Goal: Task Accomplishment & Management: Manage account settings

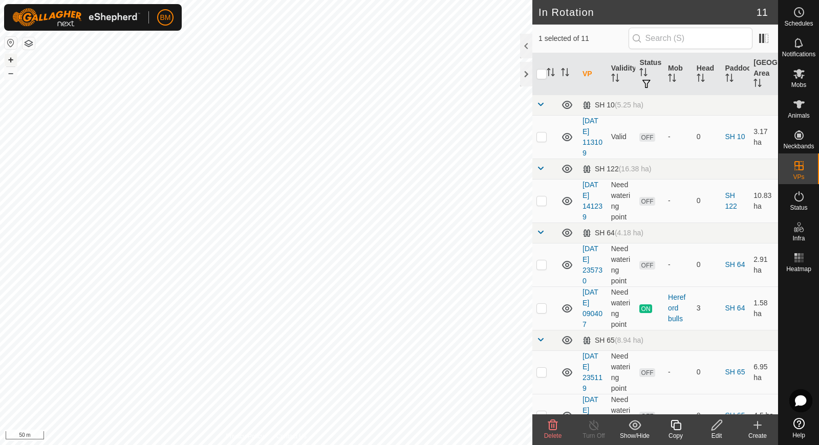
checkbox input "true"
checkbox input "false"
click at [540, 138] on p-checkbox at bounding box center [541, 137] width 10 height 8
click at [551, 432] on span "Delete" at bounding box center [553, 435] width 18 height 7
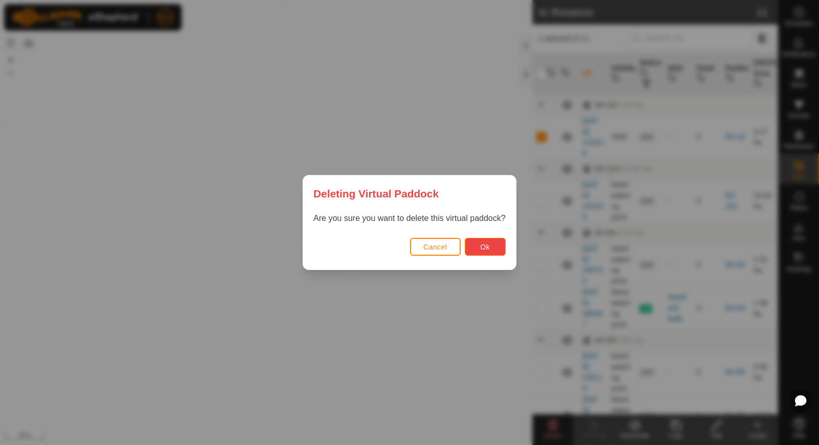
click at [478, 251] on button "Ok" at bounding box center [485, 247] width 41 height 18
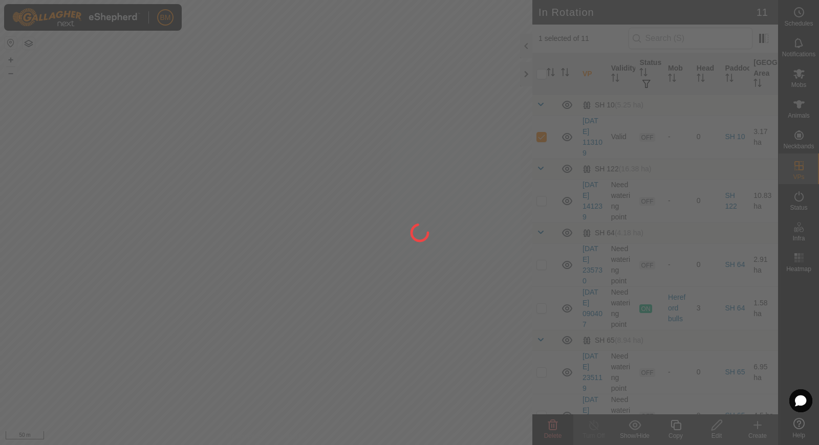
checkbox input "false"
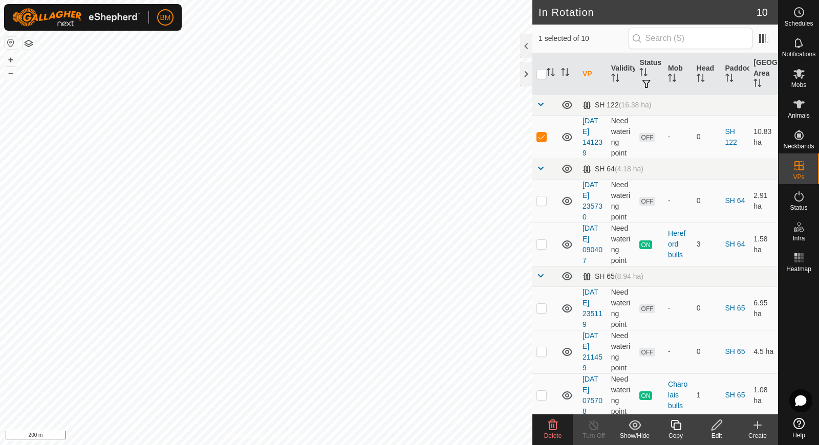
click at [548, 429] on icon at bounding box center [553, 425] width 12 height 12
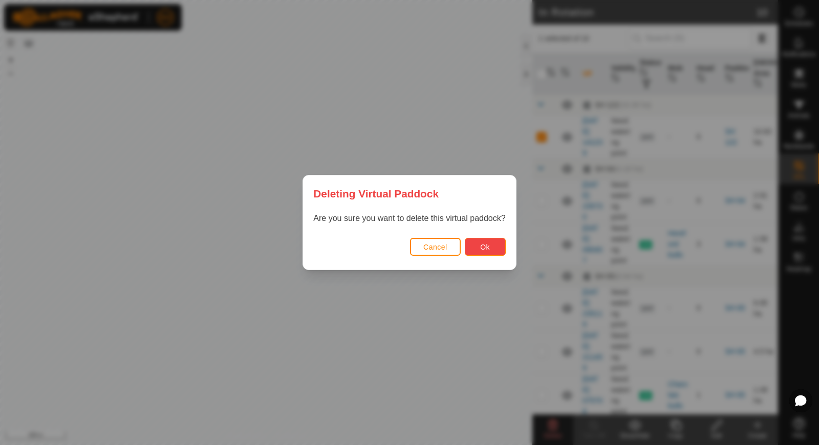
click at [481, 250] on span "Ok" at bounding box center [485, 247] width 10 height 8
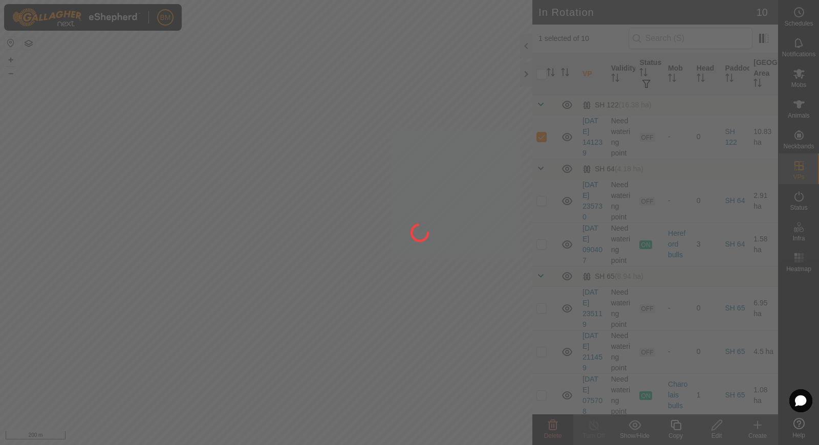
checkbox input "false"
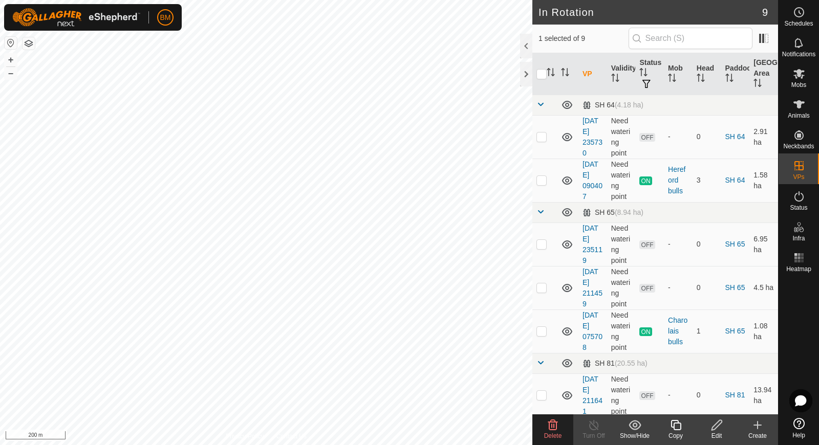
click at [547, 427] on icon at bounding box center [553, 425] width 12 height 12
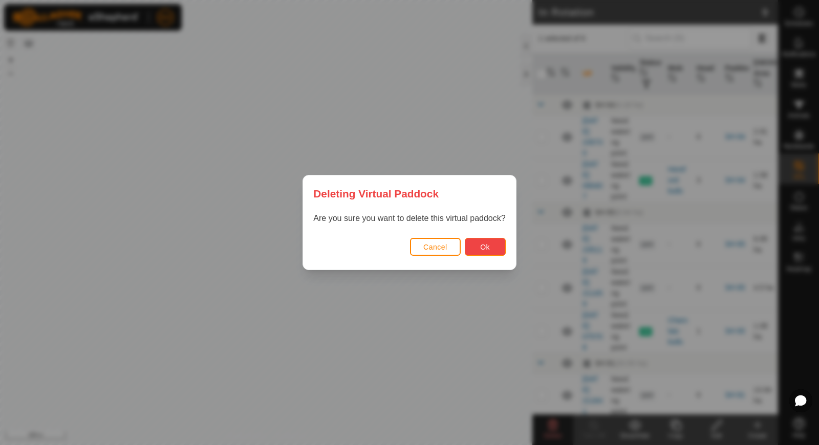
click at [481, 250] on span "Ok" at bounding box center [485, 247] width 10 height 8
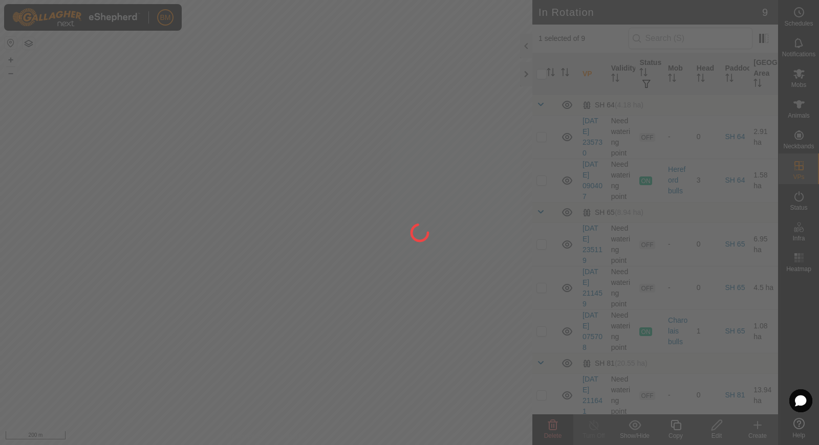
checkbox input "false"
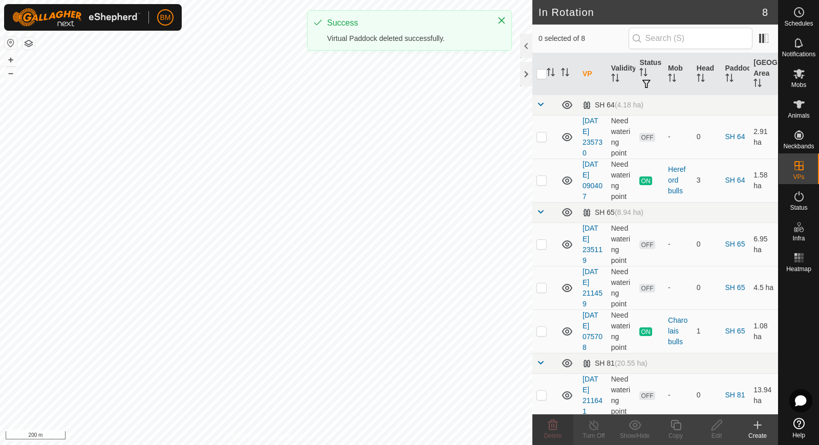
click at [758, 424] on icon at bounding box center [758, 425] width 0 height 7
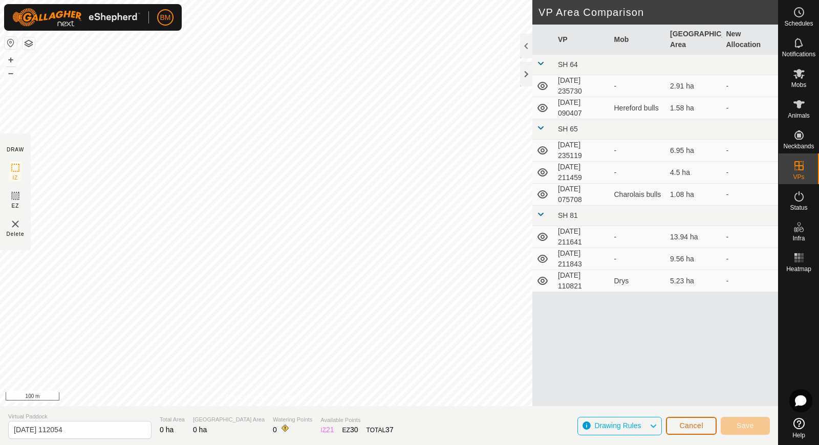
click at [689, 422] on span "Cancel" at bounding box center [691, 426] width 24 height 8
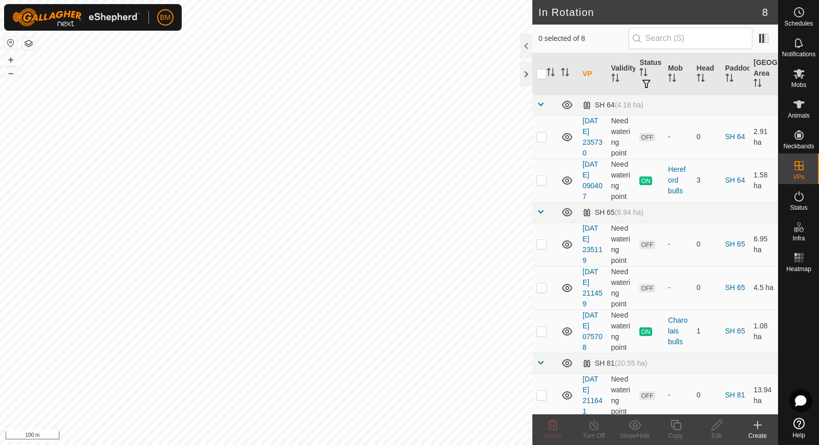
click at [756, 429] on icon at bounding box center [757, 425] width 12 height 12
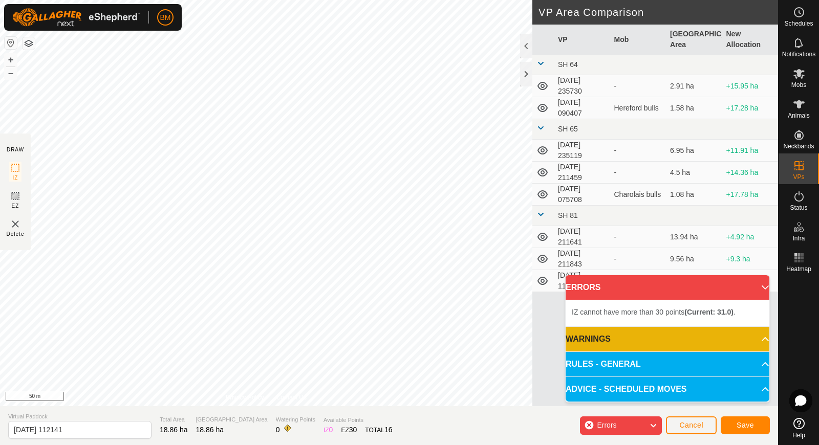
click at [635, 424] on div "Errors" at bounding box center [621, 426] width 82 height 18
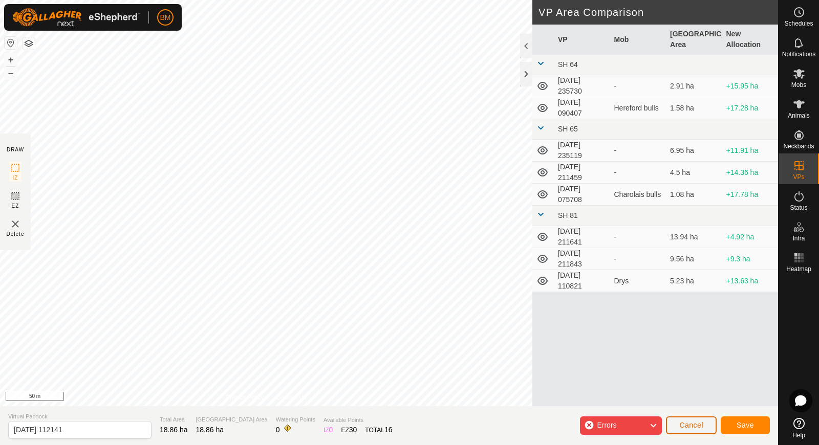
click at [695, 422] on span "Cancel" at bounding box center [691, 425] width 24 height 8
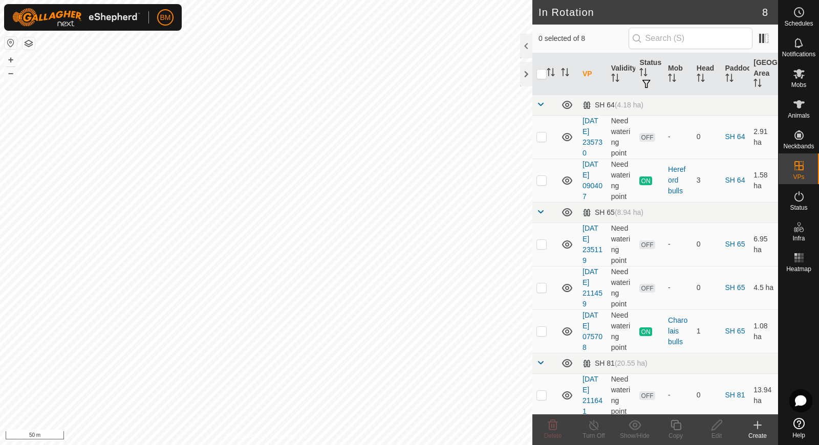
click at [756, 426] on icon at bounding box center [757, 425] width 12 height 12
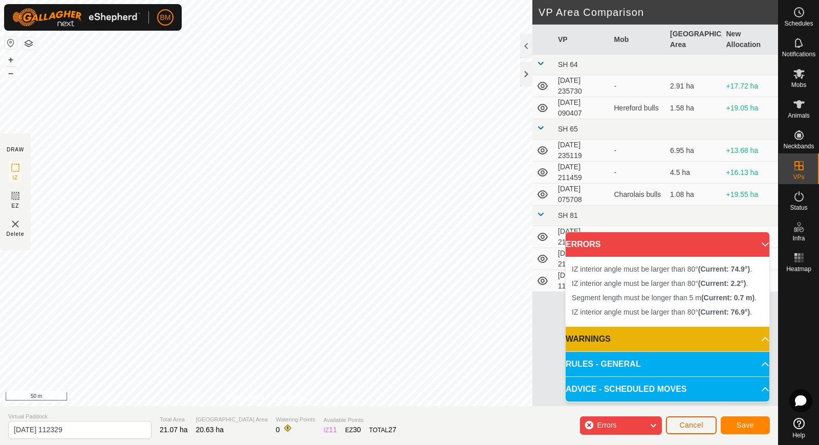
click at [704, 424] on button "Cancel" at bounding box center [691, 426] width 51 height 18
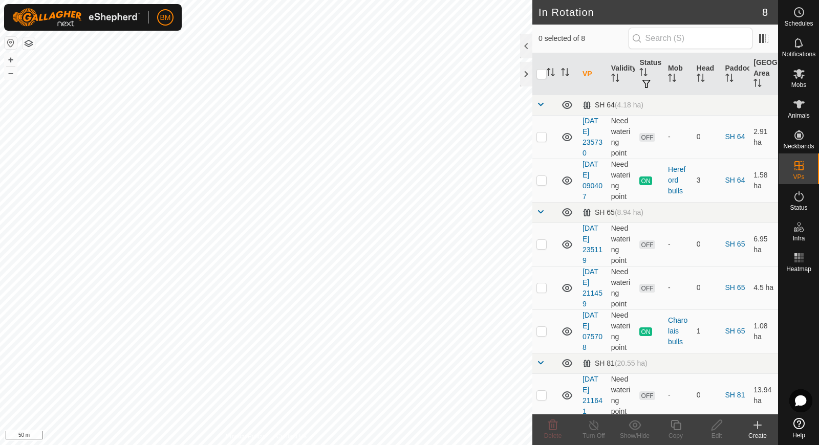
click at [758, 425] on icon at bounding box center [757, 425] width 7 height 0
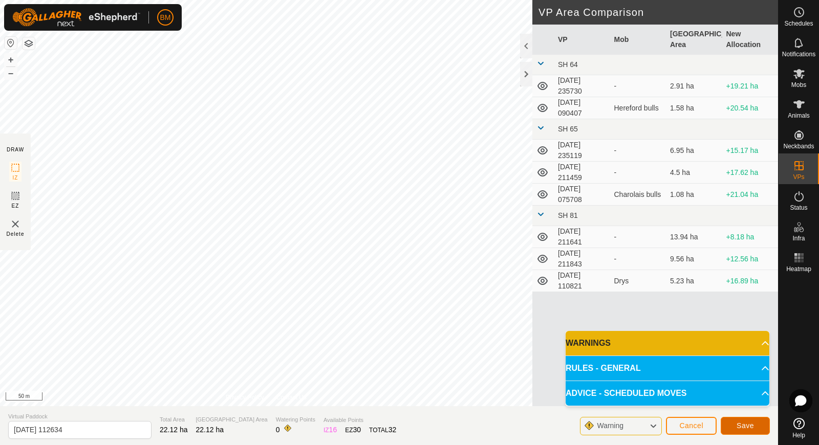
click at [745, 425] on span "Save" at bounding box center [745, 426] width 17 height 8
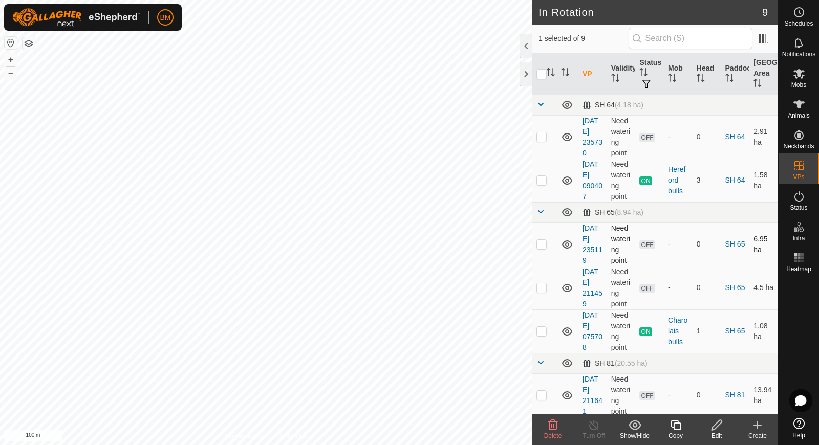
scroll to position [150, 0]
checkbox input "true"
click at [715, 426] on icon at bounding box center [716, 425] width 13 height 12
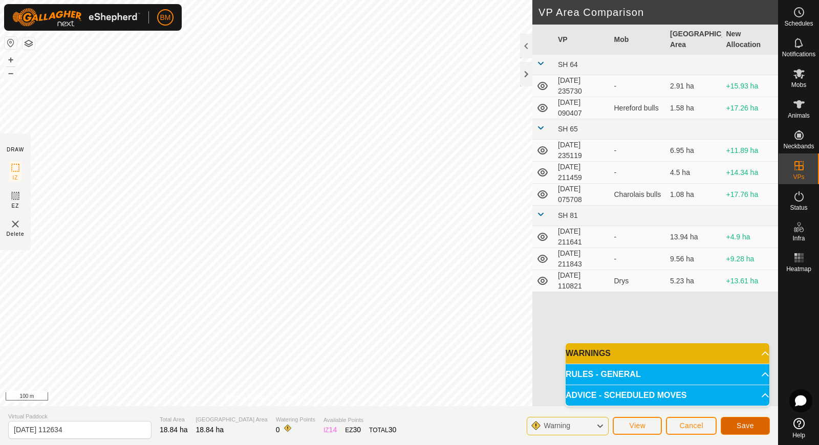
click at [731, 422] on button "Save" at bounding box center [745, 426] width 49 height 18
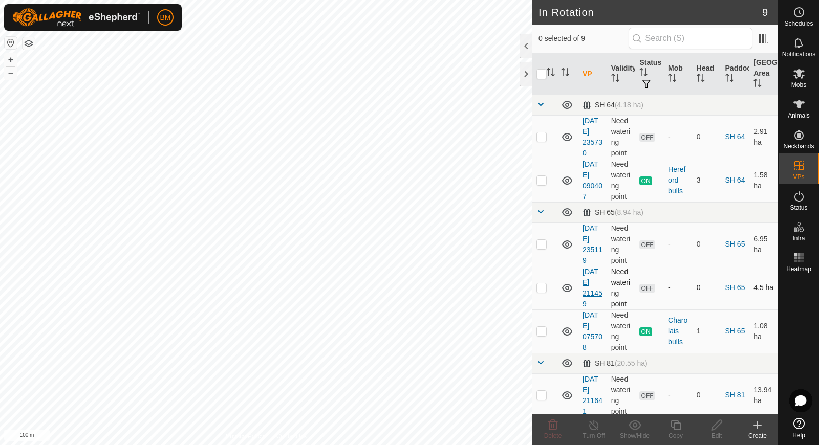
checkbox input "true"
click at [710, 423] on icon at bounding box center [716, 425] width 13 height 12
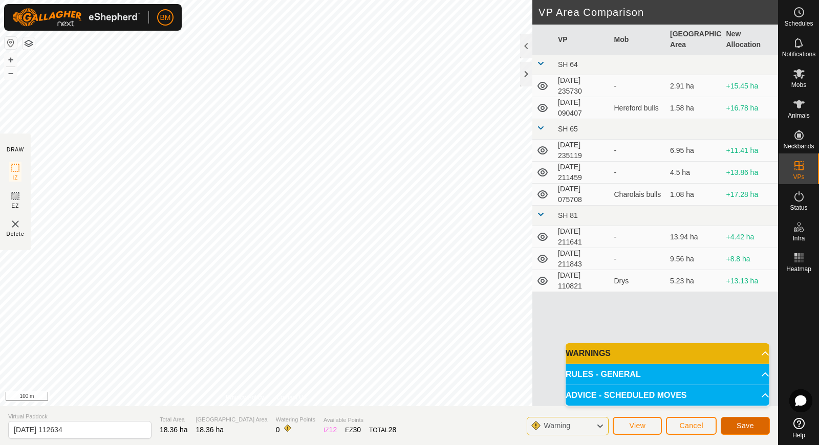
click at [739, 420] on button "Save" at bounding box center [745, 426] width 49 height 18
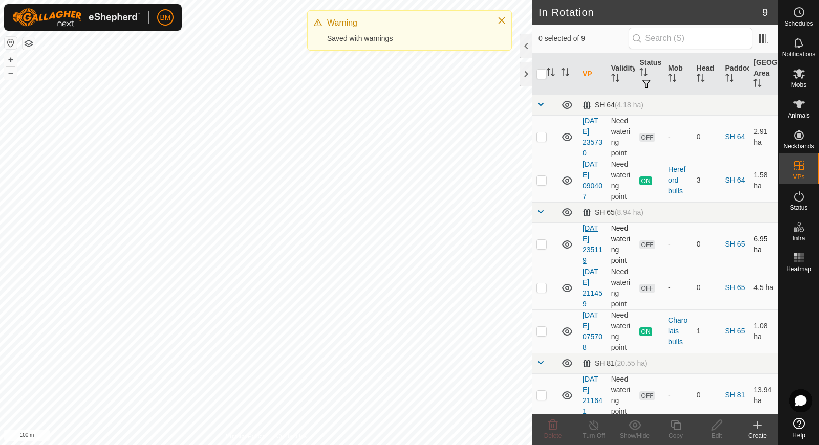
checkbox input "true"
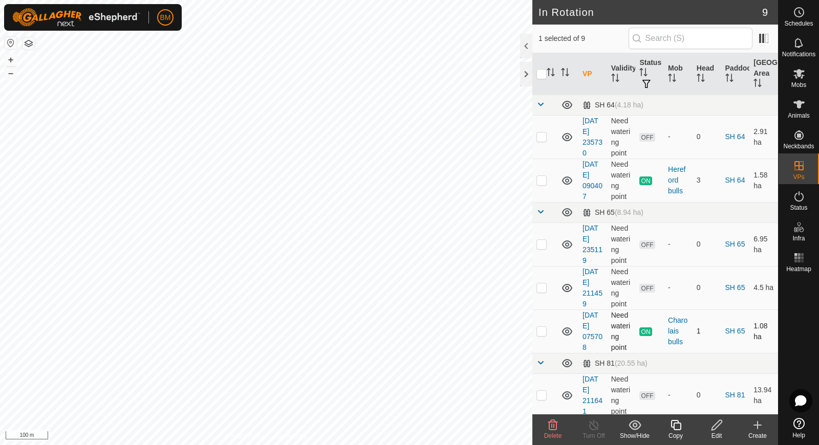
scroll to position [150, 0]
checkbox input "true"
click at [713, 428] on icon at bounding box center [716, 425] width 13 height 12
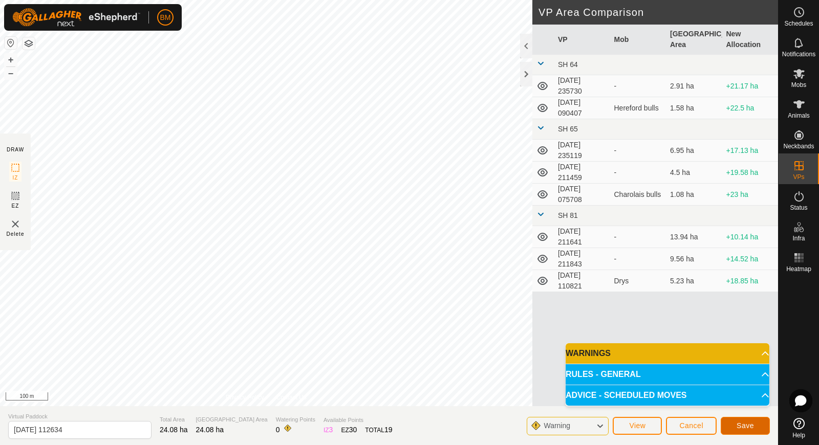
click at [748, 427] on span "Save" at bounding box center [745, 426] width 17 height 8
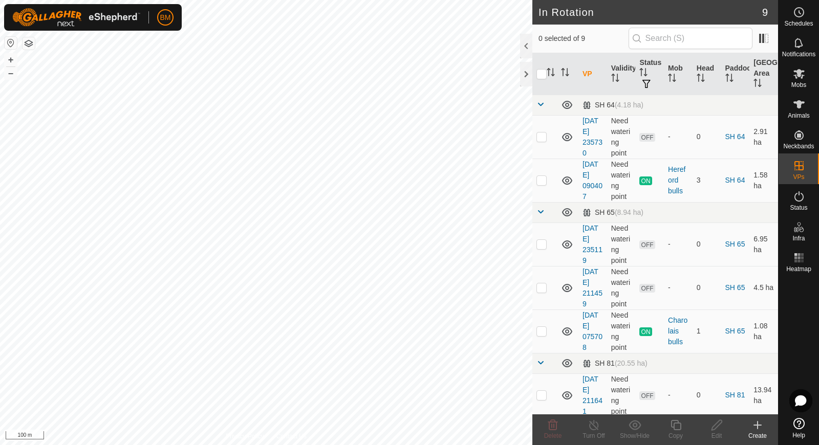
click at [759, 428] on icon at bounding box center [757, 425] width 12 height 12
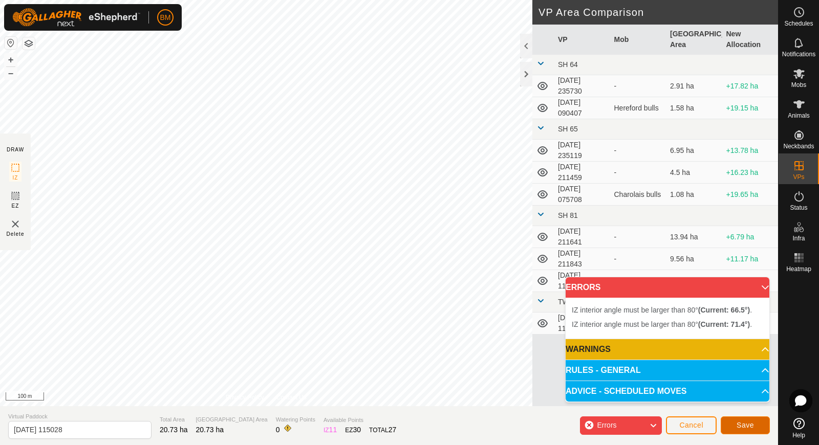
click at [732, 423] on button "Save" at bounding box center [745, 426] width 49 height 18
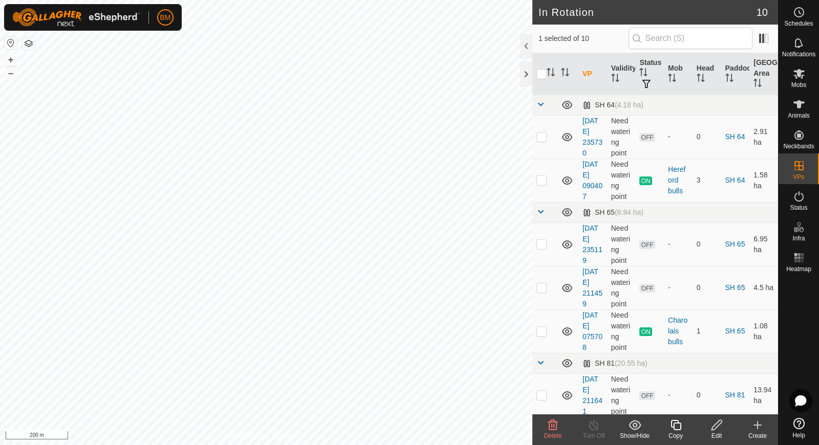
checkbox input "false"
checkbox input "true"
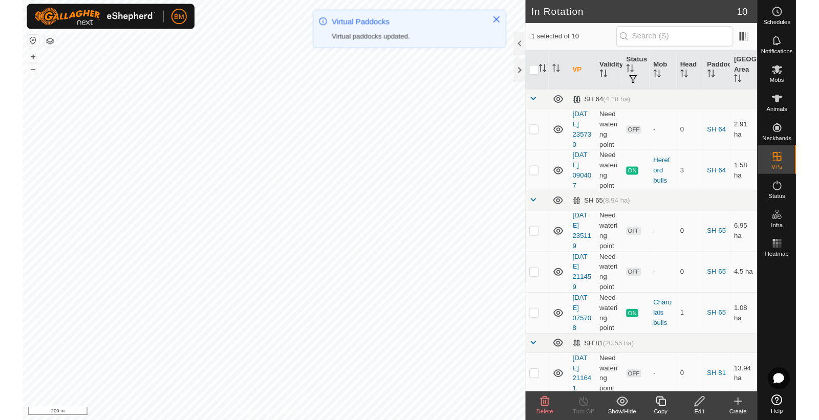
scroll to position [204, 0]
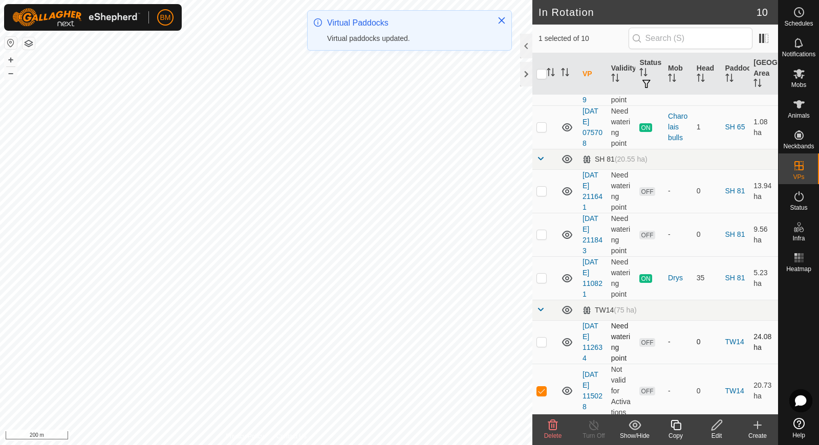
checkbox input "true"
checkbox input "false"
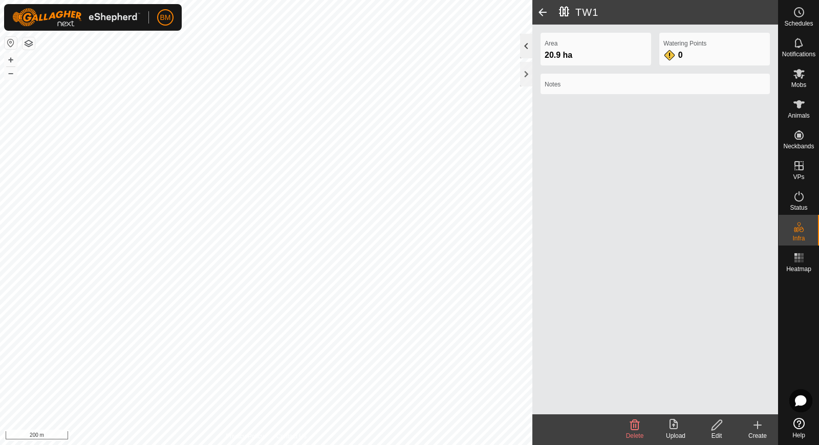
click at [528, 42] on div at bounding box center [526, 46] width 12 height 25
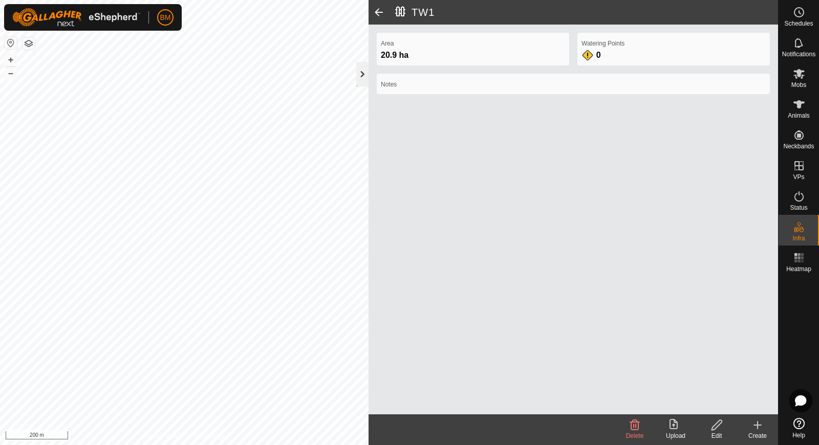
click at [363, 76] on div at bounding box center [362, 74] width 12 height 25
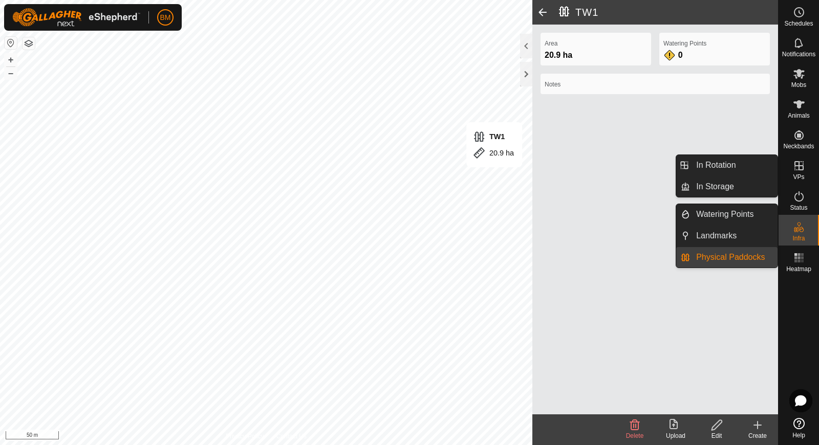
click at [801, 176] on span "VPs" at bounding box center [798, 177] width 11 height 6
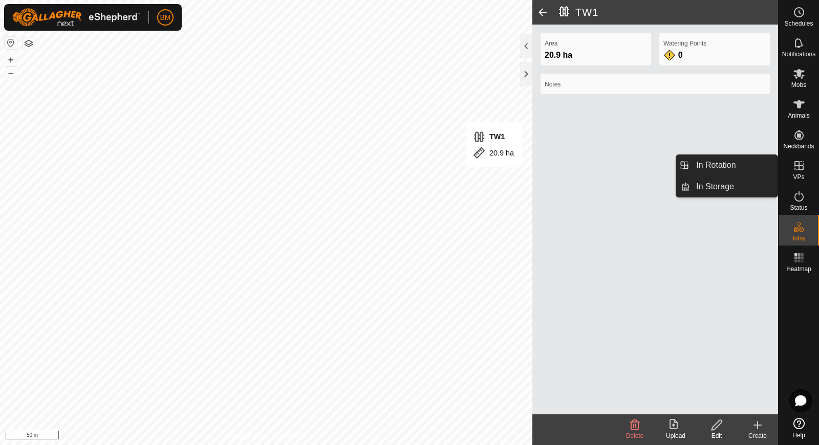
click at [801, 175] on span "VPs" at bounding box center [798, 177] width 11 height 6
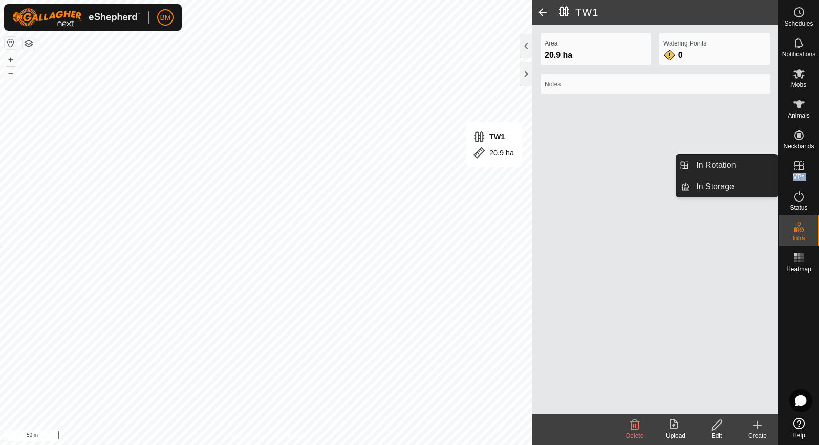
click at [801, 175] on span "VPs" at bounding box center [798, 177] width 11 height 6
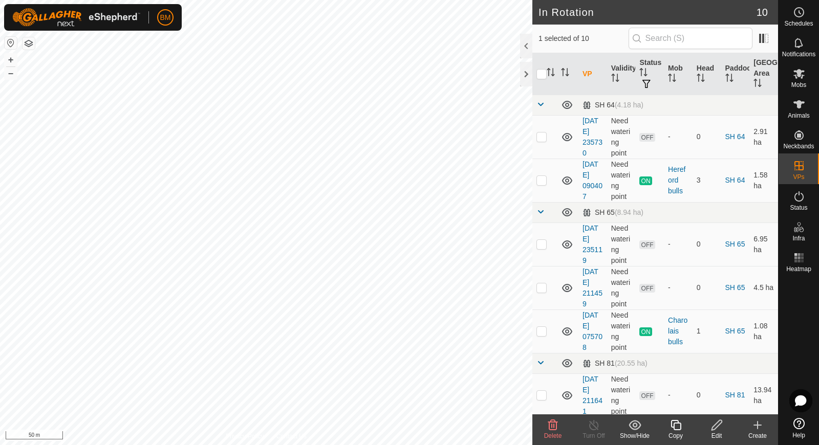
click at [714, 429] on icon at bounding box center [716, 425] width 10 height 10
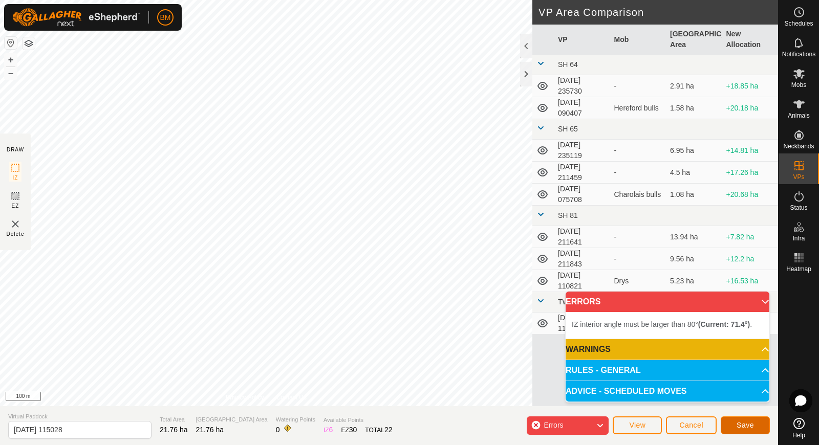
click at [737, 422] on span "Save" at bounding box center [745, 425] width 17 height 8
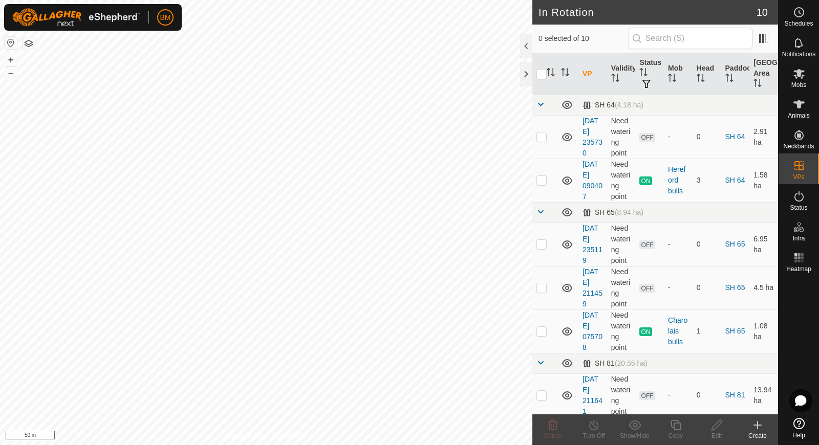
checkbox input "true"
click at [717, 425] on icon at bounding box center [716, 425] width 13 height 12
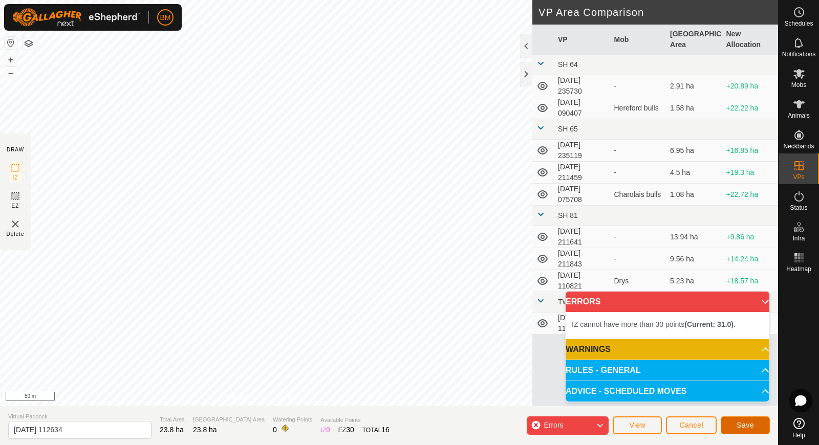
click at [736, 423] on button "Save" at bounding box center [745, 426] width 49 height 18
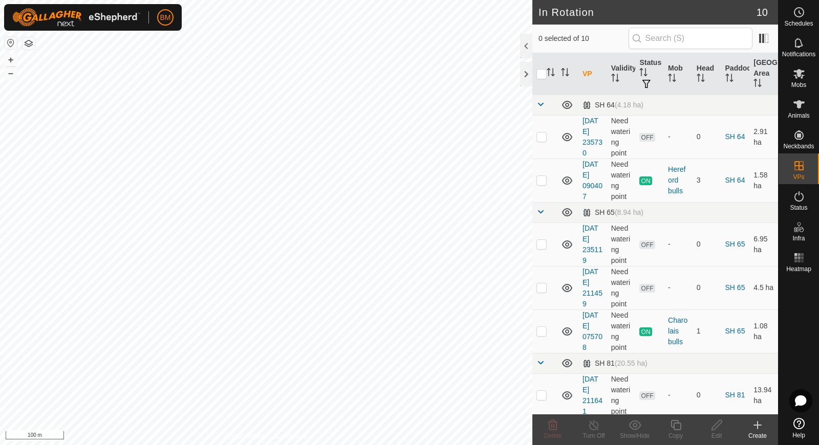
checkbox input "true"
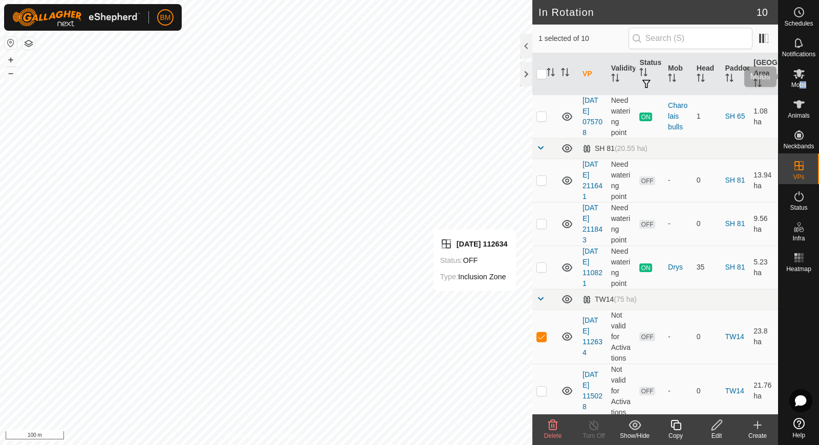
click at [798, 88] on div "Mobs" at bounding box center [798, 76] width 40 height 31
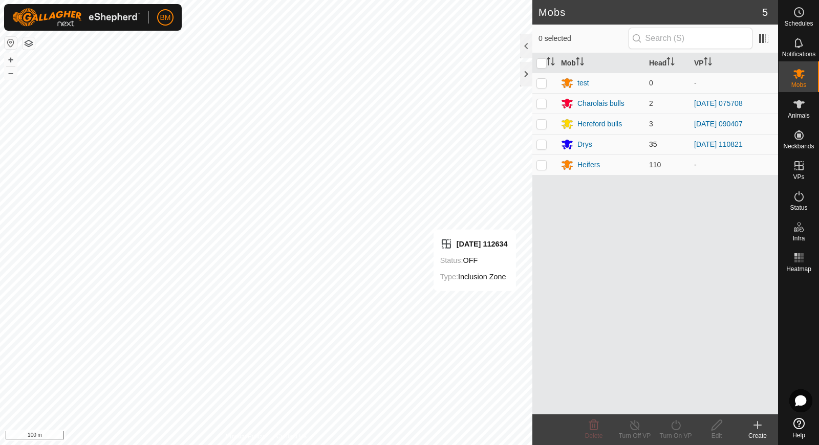
click at [544, 144] on p-checkbox at bounding box center [541, 144] width 10 height 8
checkbox input "true"
click at [673, 425] on icon at bounding box center [675, 425] width 13 height 12
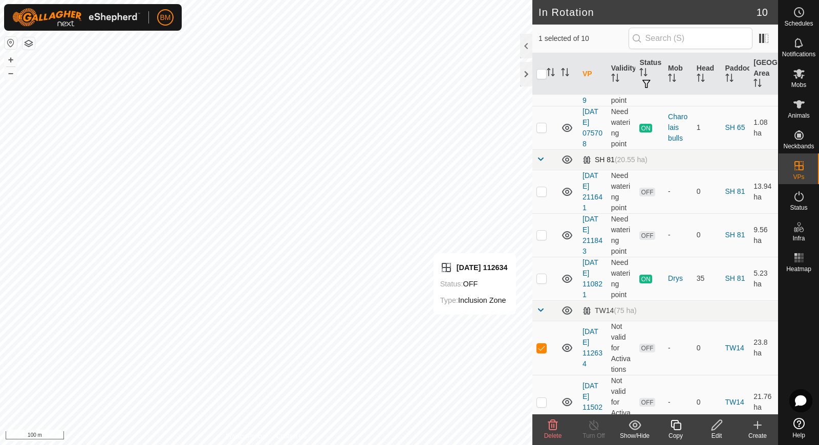
scroll to position [215, 0]
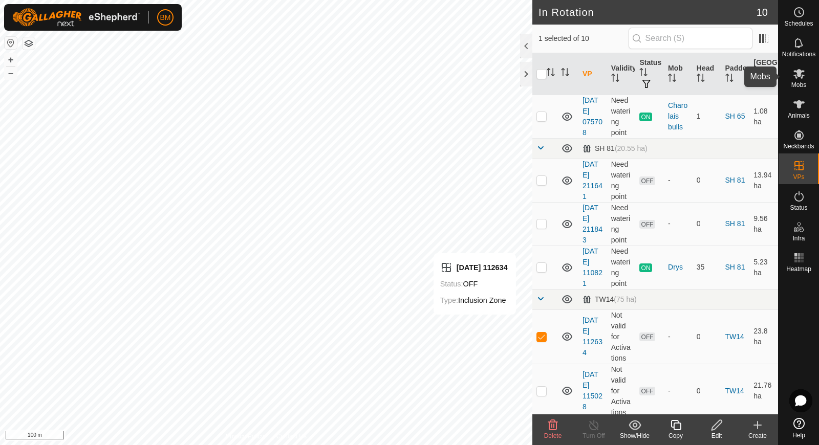
click at [797, 79] on icon at bounding box center [799, 74] width 12 height 12
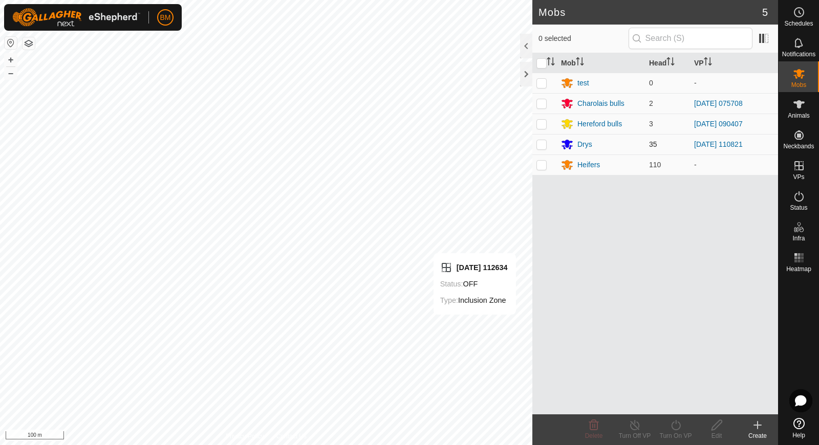
click at [543, 147] on p-checkbox at bounding box center [541, 144] width 10 height 8
checkbox input "true"
click at [675, 429] on icon at bounding box center [675, 425] width 13 height 12
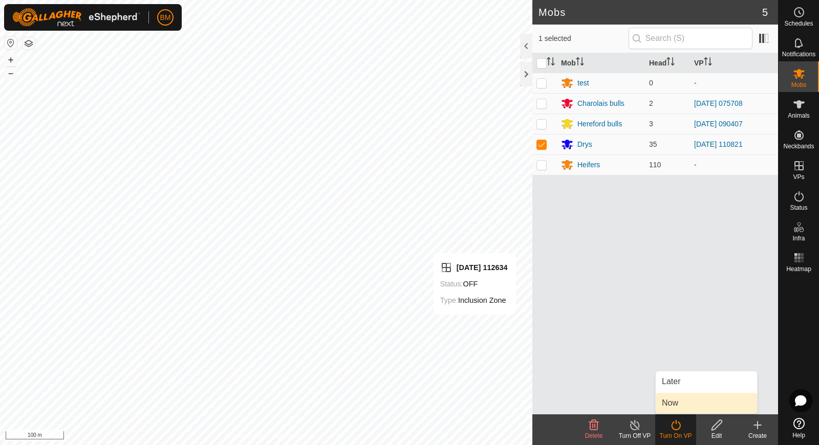
click at [678, 400] on link "Now" at bounding box center [706, 403] width 101 height 20
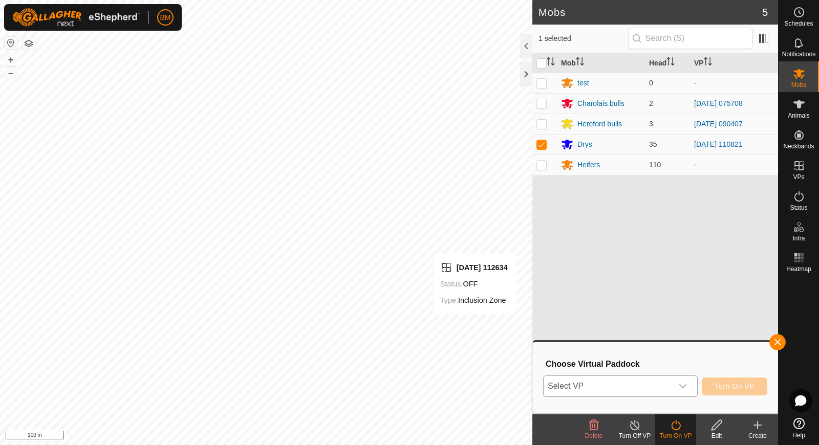
click at [674, 387] on div "dropdown trigger" at bounding box center [683, 386] width 20 height 20
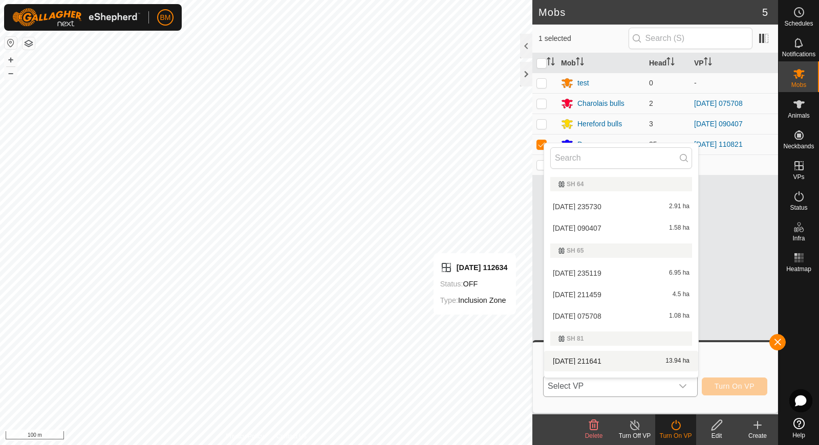
scroll to position [103, 0]
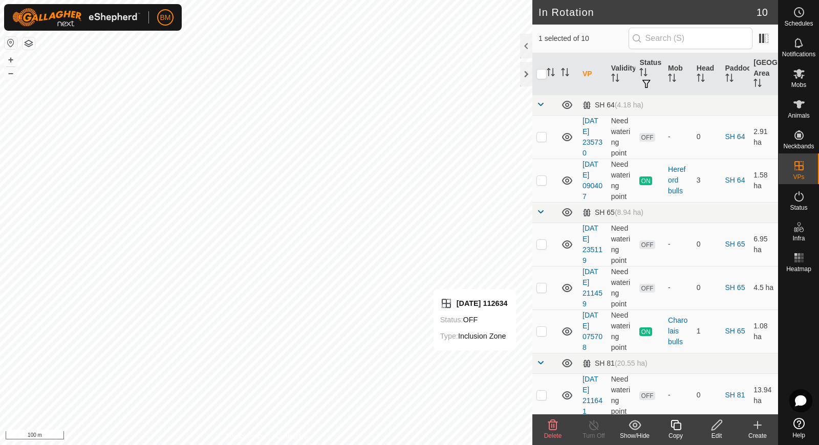
click at [715, 429] on icon at bounding box center [716, 425] width 10 height 10
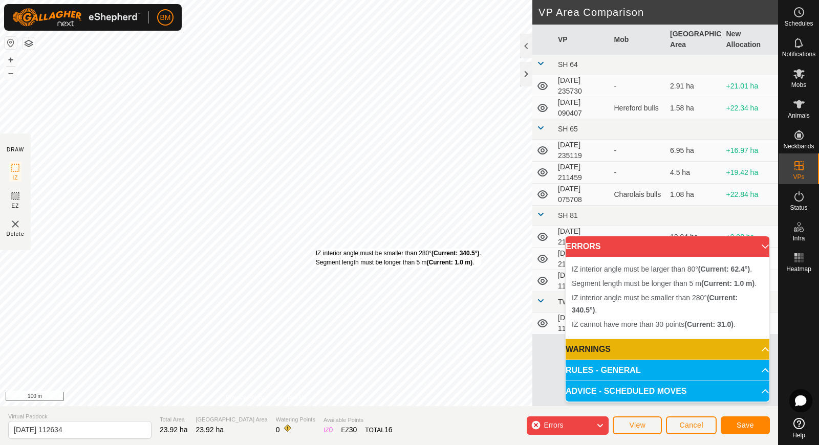
click at [315, 248] on div "IZ interior angle must be smaller than 280° (Current: 340.5°) . Segment length …" at bounding box center [266, 203] width 532 height 406
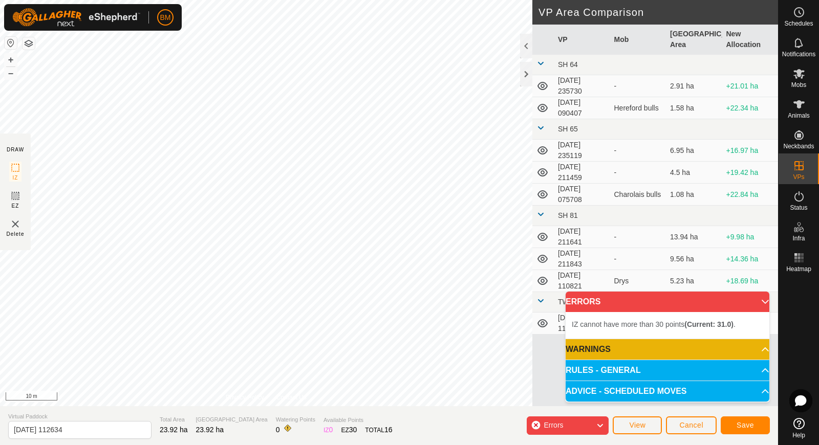
click at [14, 225] on img at bounding box center [15, 224] width 12 height 12
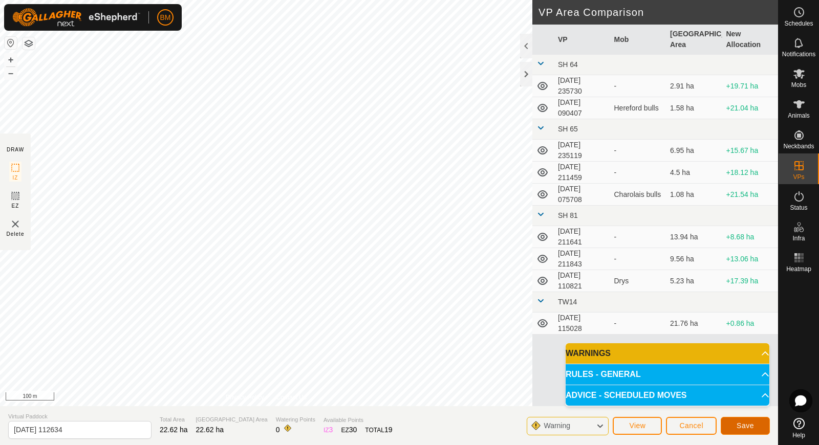
click at [736, 427] on button "Save" at bounding box center [745, 426] width 49 height 18
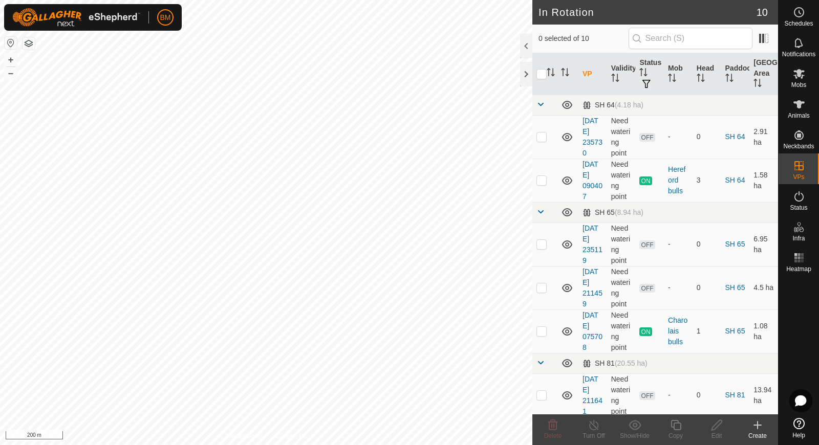
checkbox input "true"
click at [713, 427] on icon at bounding box center [716, 425] width 13 height 12
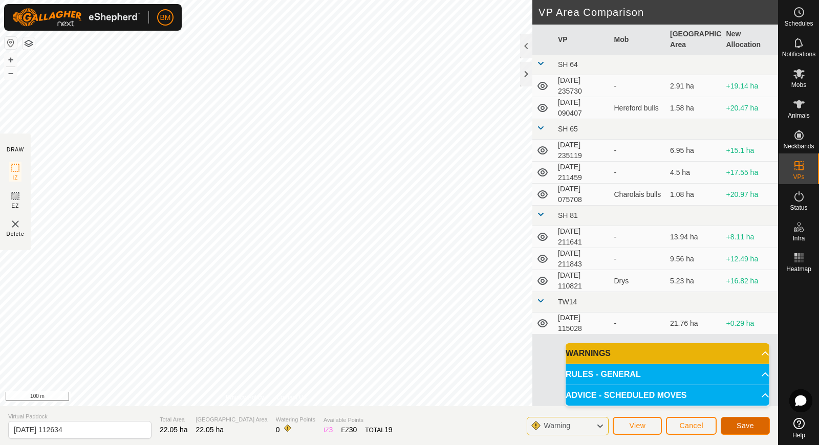
click at [752, 425] on span "Save" at bounding box center [745, 426] width 17 height 8
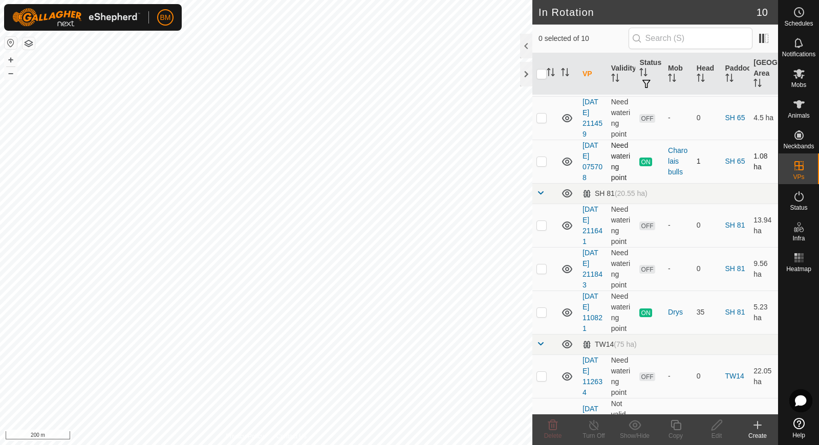
scroll to position [204, 0]
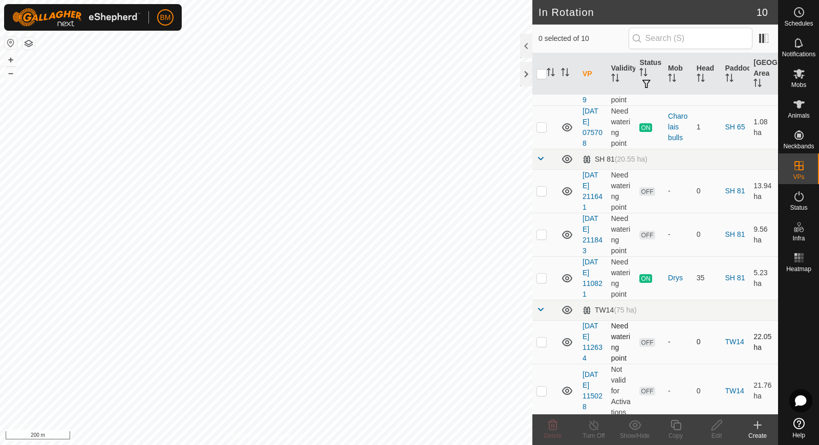
click at [647, 339] on span "OFF" at bounding box center [646, 342] width 15 height 9
